Goal: Navigation & Orientation: Find specific page/section

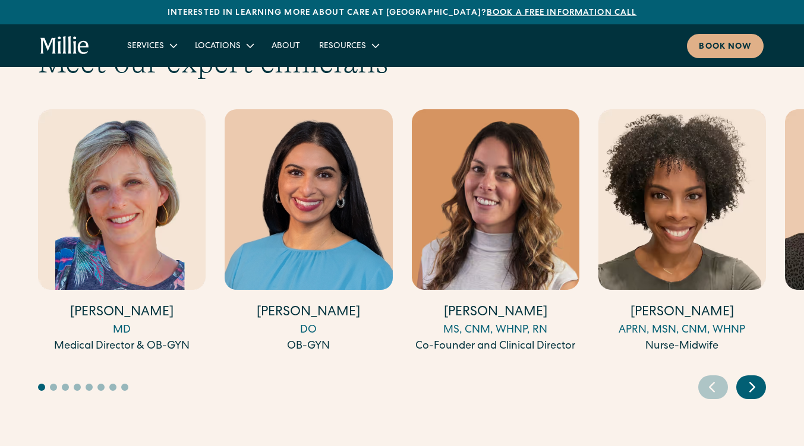
scroll to position [3689, 0]
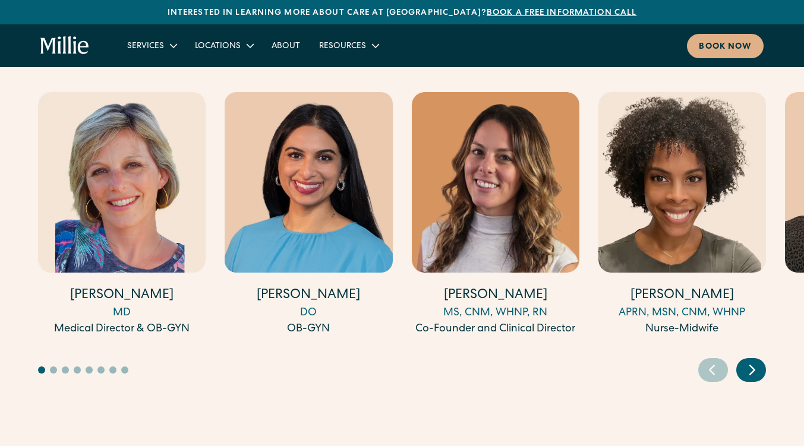
click at [752, 365] on icon "Next slide" at bounding box center [752, 369] width 5 height 9
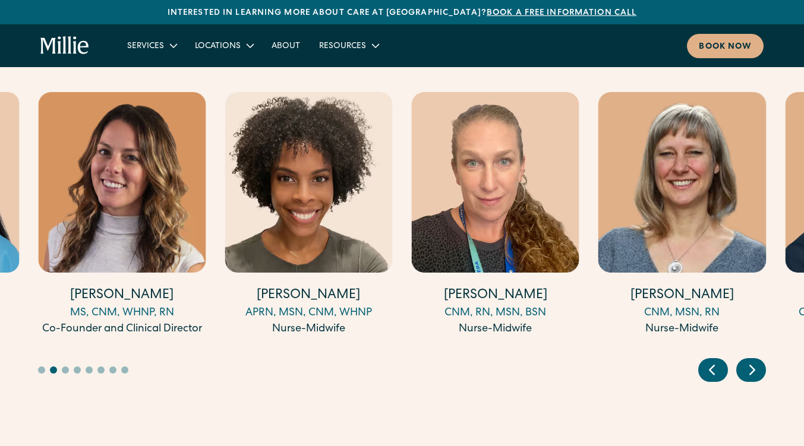
click at [753, 361] on icon "Next slide" at bounding box center [752, 370] width 18 height 18
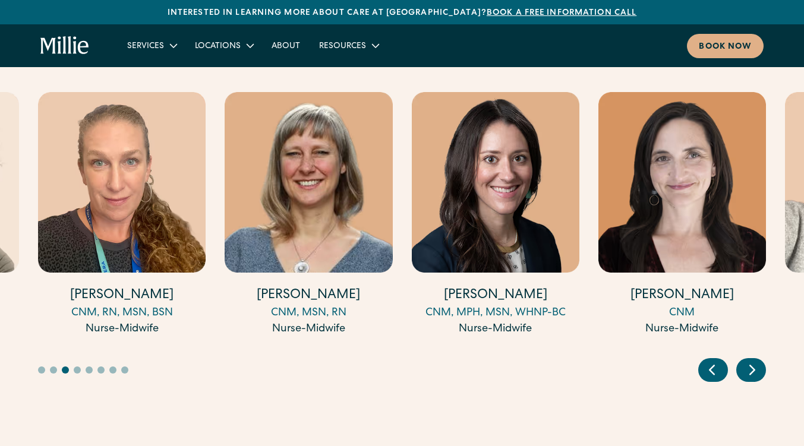
click at [752, 365] on icon "Next slide" at bounding box center [752, 369] width 5 height 9
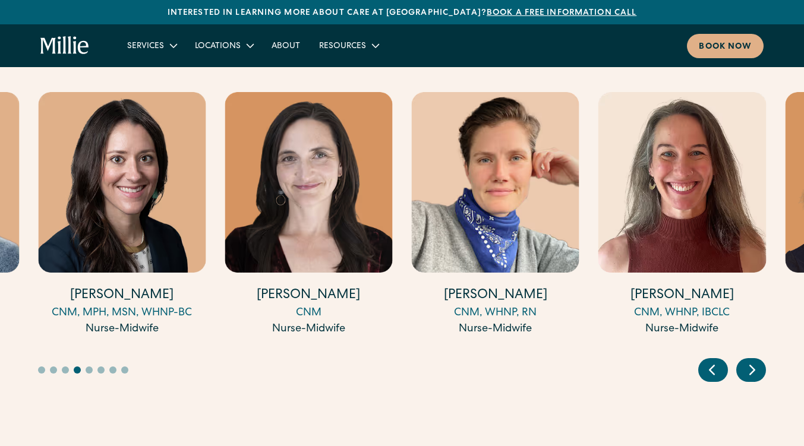
click at [755, 361] on icon "Next slide" at bounding box center [752, 370] width 18 height 18
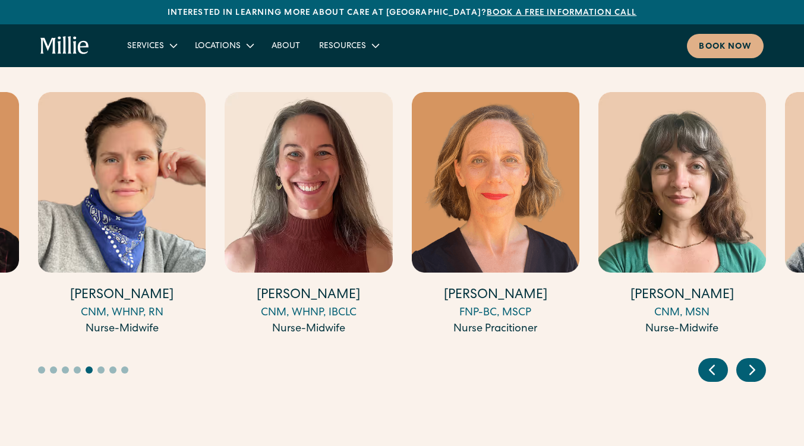
click at [754, 361] on icon "Next slide" at bounding box center [752, 370] width 18 height 18
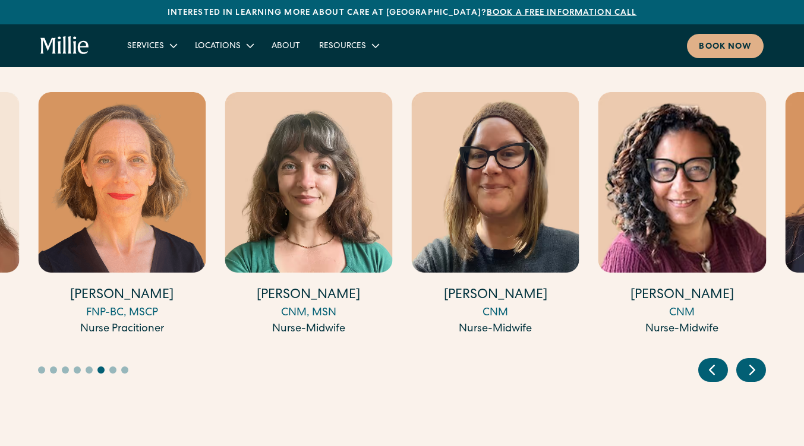
click at [754, 361] on icon "Next slide" at bounding box center [752, 370] width 18 height 18
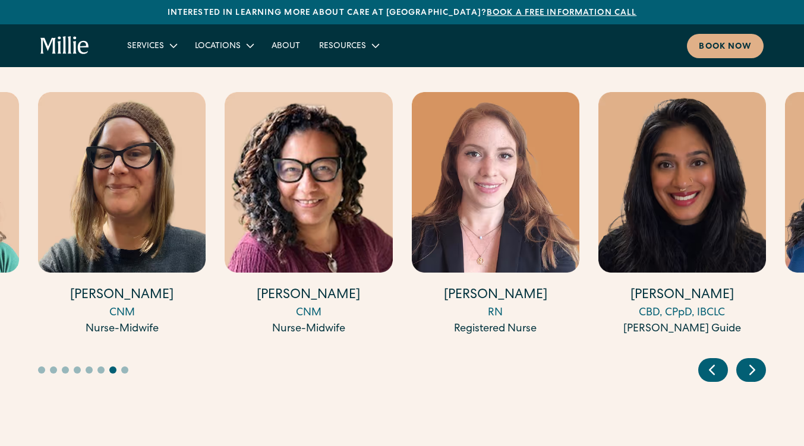
click at [756, 361] on icon "Next slide" at bounding box center [752, 370] width 18 height 18
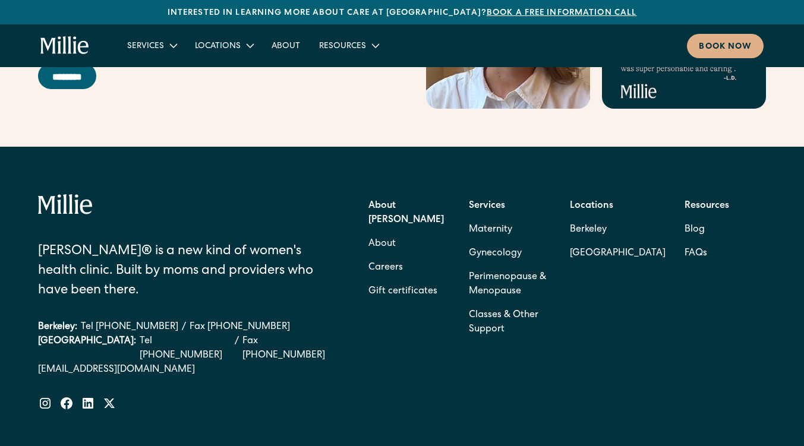
scroll to position [5196, 0]
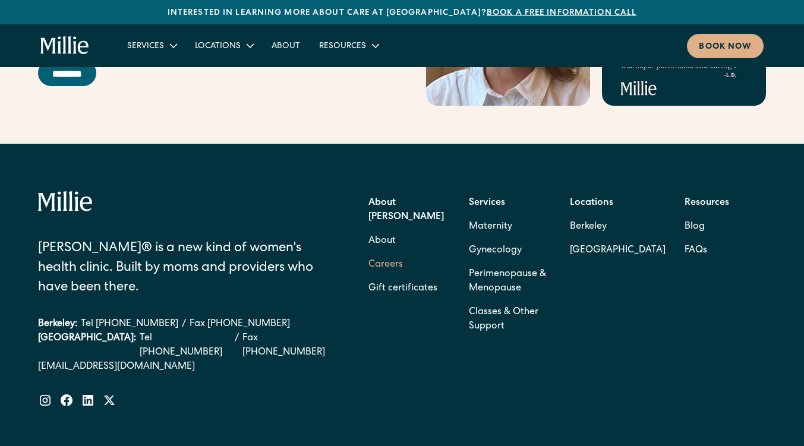
click at [394, 253] on link "Careers" at bounding box center [385, 265] width 34 height 24
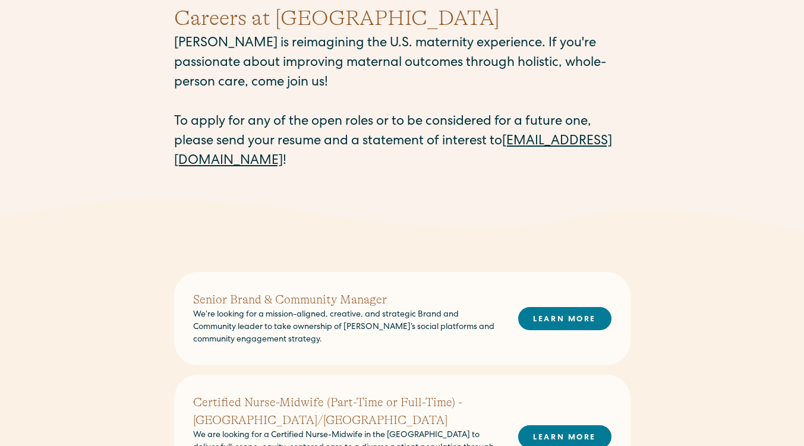
scroll to position [128, 0]
